Goal: Task Accomplishment & Management: Use online tool/utility

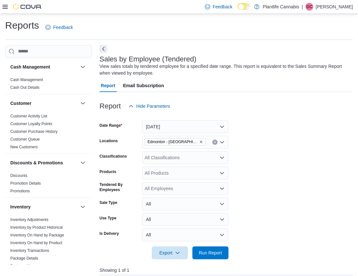
scroll to position [171, 0]
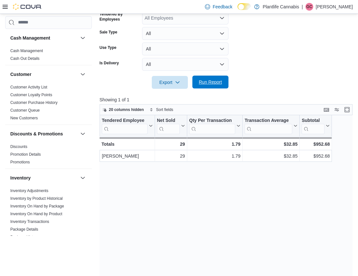
click at [214, 81] on span "Run Report" at bounding box center [210, 82] width 23 height 6
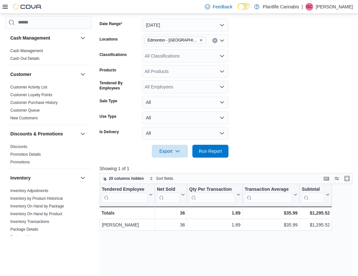
scroll to position [76, 0]
